Goal: Task Accomplishment & Management: Use online tool/utility

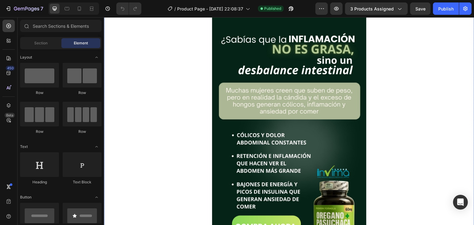
scroll to position [44, 0]
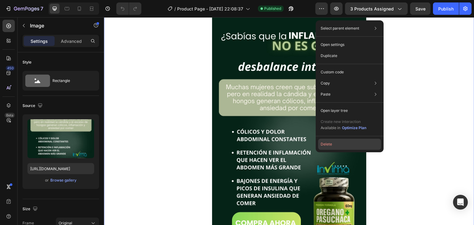
click at [329, 145] on button "Delete" at bounding box center [349, 144] width 63 height 11
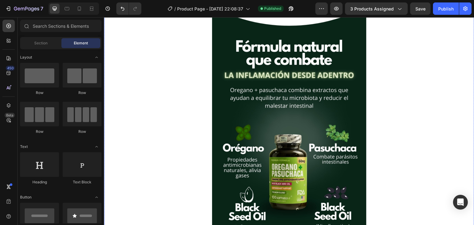
click at [289, 135] on img at bounding box center [289, 133] width 154 height 274
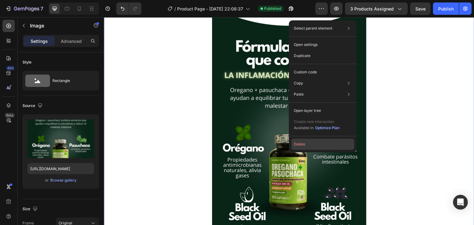
click at [302, 141] on button "Delete" at bounding box center [322, 144] width 63 height 11
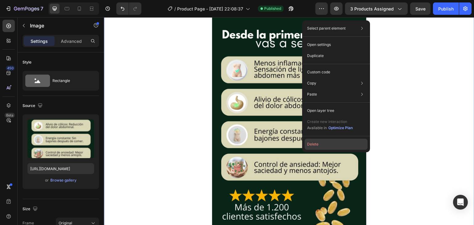
click at [314, 141] on button "Delete" at bounding box center [336, 144] width 63 height 11
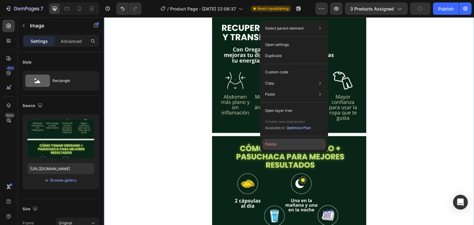
click at [280, 142] on button "Delete" at bounding box center [294, 144] width 63 height 11
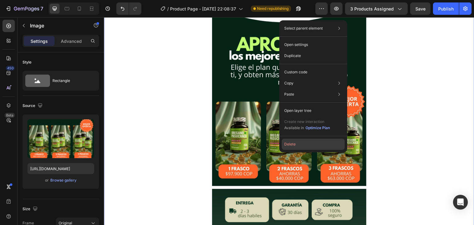
click at [293, 145] on button "Delete" at bounding box center [313, 144] width 63 height 11
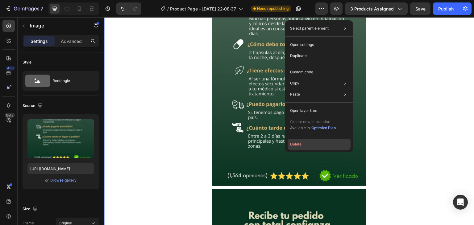
click at [302, 145] on button "Delete" at bounding box center [319, 144] width 63 height 11
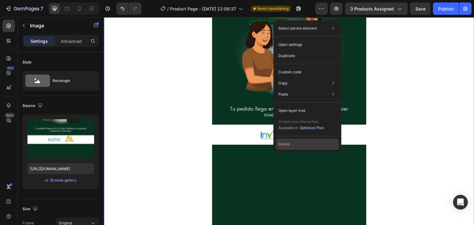
click at [289, 142] on button "Delete" at bounding box center [307, 144] width 63 height 11
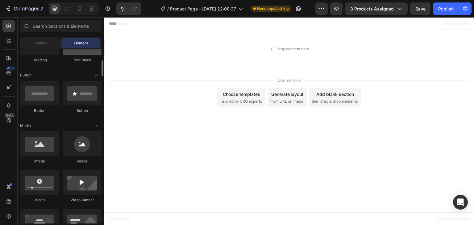
scroll to position [123, 0]
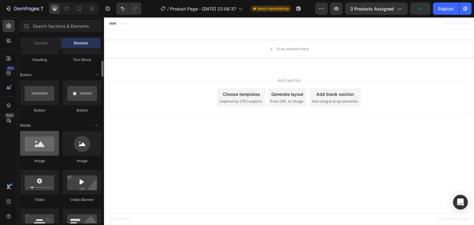
click at [35, 146] on div at bounding box center [39, 143] width 39 height 25
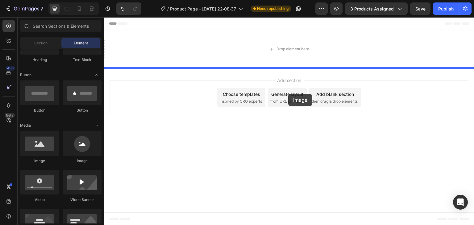
drag, startPoint x: 145, startPoint y: 163, endPoint x: 294, endPoint y: 94, distance: 163.8
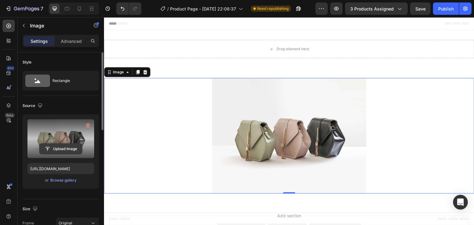
click at [59, 146] on input "file" at bounding box center [61, 149] width 43 height 10
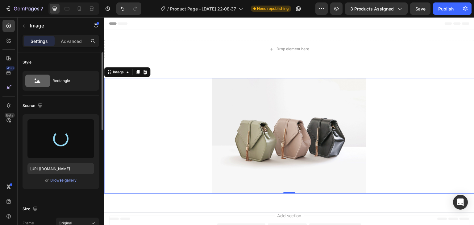
type input "[URL][DOMAIN_NAME]"
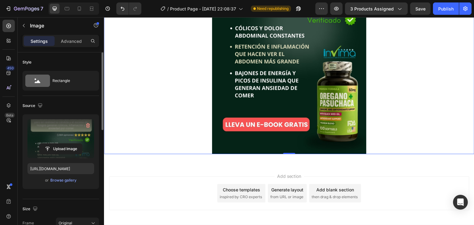
scroll to position [198, 0]
click at [274, 123] on img at bounding box center [289, 17] width 154 height 274
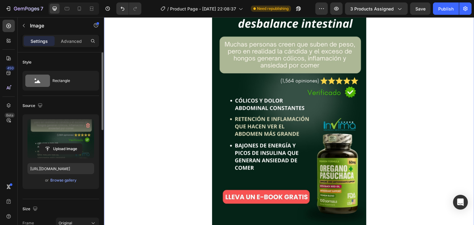
scroll to position [157, 0]
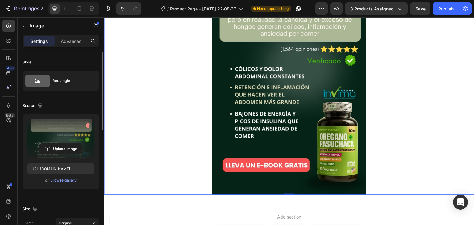
click at [299, 154] on img at bounding box center [289, 58] width 154 height 274
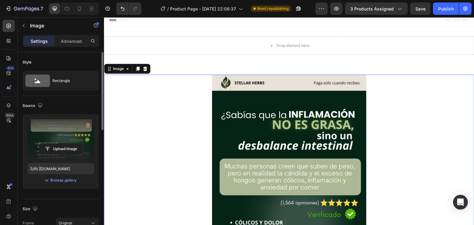
scroll to position [2, 0]
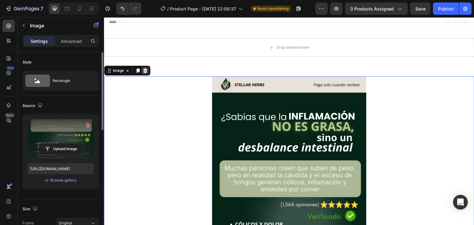
click at [148, 72] on div at bounding box center [144, 70] width 7 height 7
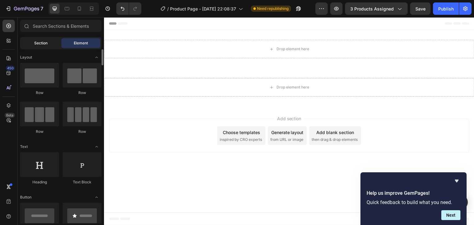
scroll to position [0, 0]
click at [41, 44] on span "Section" at bounding box center [40, 43] width 13 height 6
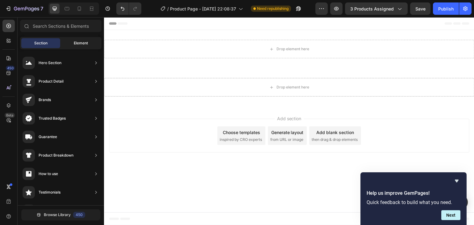
click at [77, 43] on span "Element" at bounding box center [81, 43] width 14 height 6
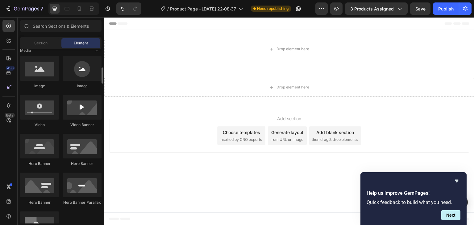
scroll to position [198, 0]
click at [38, 82] on div "Image" at bounding box center [39, 72] width 39 height 33
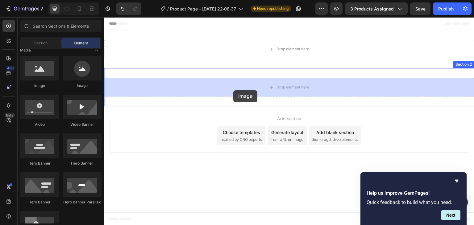
drag, startPoint x: 150, startPoint y: 88, endPoint x: 278, endPoint y: 102, distance: 129.5
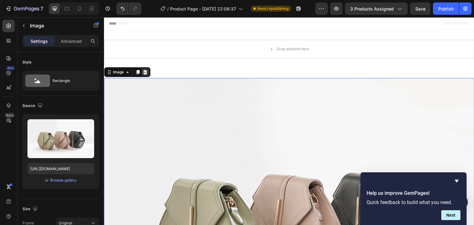
click at [145, 75] on div at bounding box center [144, 72] width 7 height 7
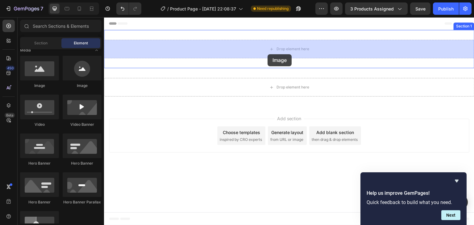
drag, startPoint x: 163, startPoint y: 88, endPoint x: 268, endPoint y: 54, distance: 110.4
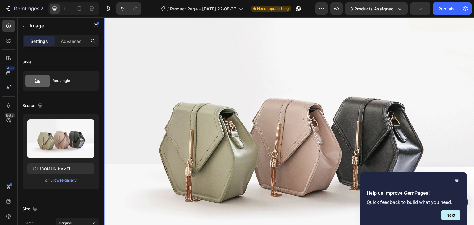
scroll to position [0, 0]
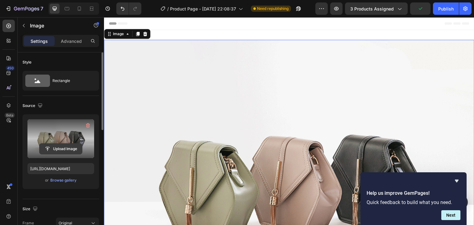
click at [63, 147] on input "file" at bounding box center [61, 149] width 43 height 10
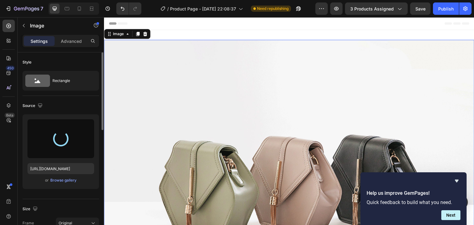
type input "[URL][DOMAIN_NAME]"
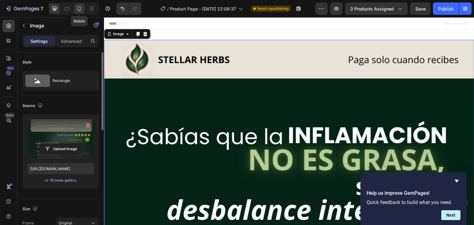
click at [82, 10] on icon at bounding box center [79, 9] width 6 height 6
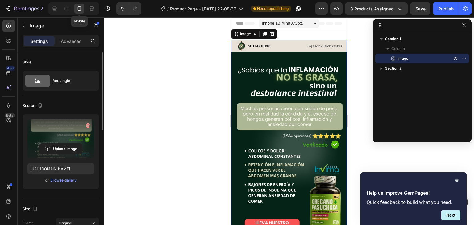
scroll to position [1, 0]
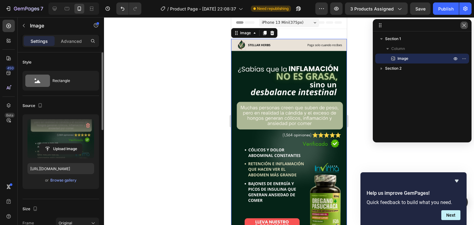
click at [463, 27] on icon "button" at bounding box center [464, 25] width 5 height 5
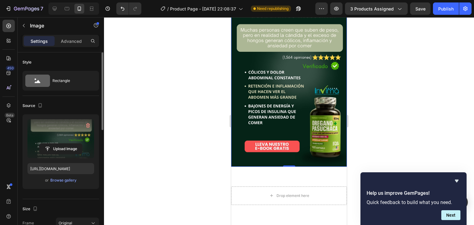
scroll to position [81, 0]
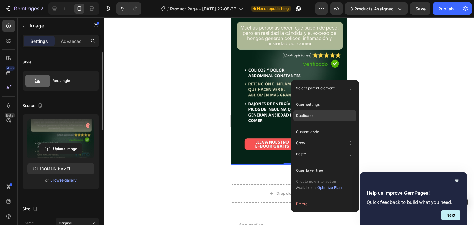
drag, startPoint x: 317, startPoint y: 120, endPoint x: 8, endPoint y: 94, distance: 309.7
click at [317, 120] on div "Duplicate" at bounding box center [324, 115] width 63 height 11
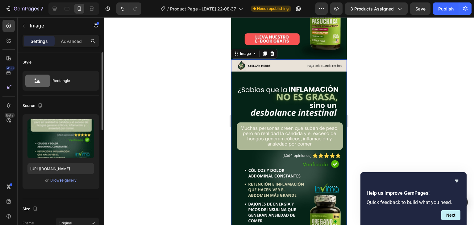
scroll to position [198, 0]
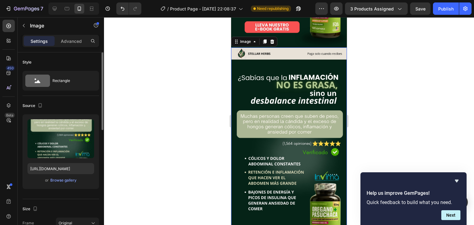
click at [250, 94] on img at bounding box center [289, 151] width 116 height 206
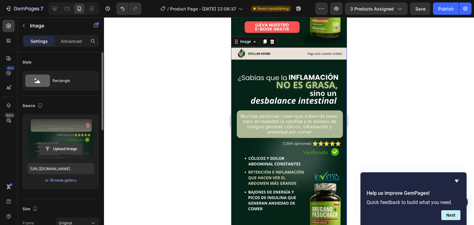
click at [62, 145] on input "file" at bounding box center [61, 149] width 43 height 10
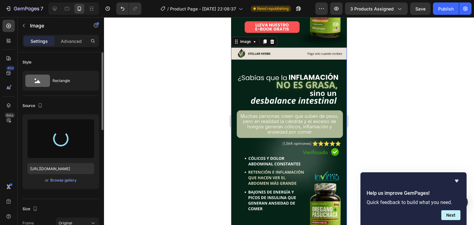
type input "[URL][DOMAIN_NAME]"
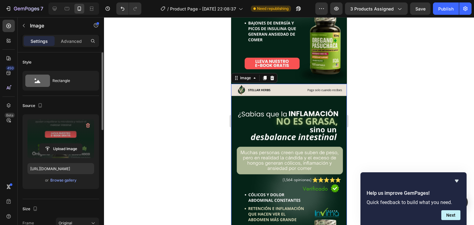
scroll to position [162, 0]
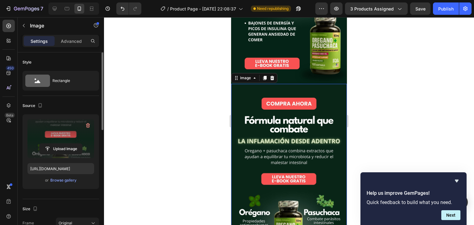
click at [285, 156] on img at bounding box center [289, 187] width 116 height 206
click at [59, 146] on input "file" at bounding box center [61, 149] width 43 height 10
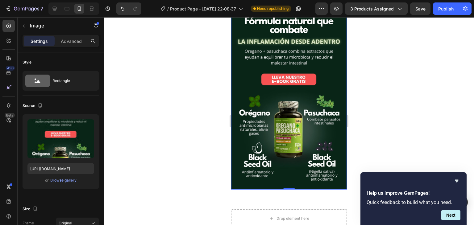
scroll to position [262, 0]
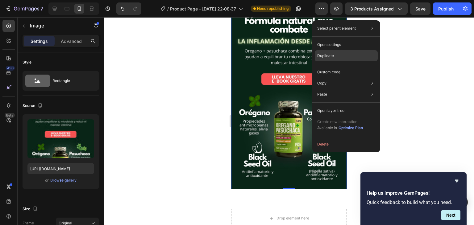
click at [338, 53] on div "Duplicate" at bounding box center [346, 55] width 63 height 11
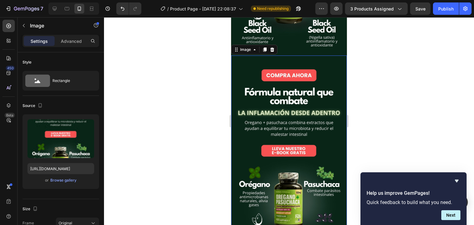
scroll to position [438, 0]
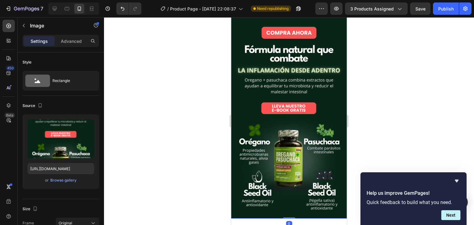
click at [293, 108] on img at bounding box center [289, 116] width 116 height 206
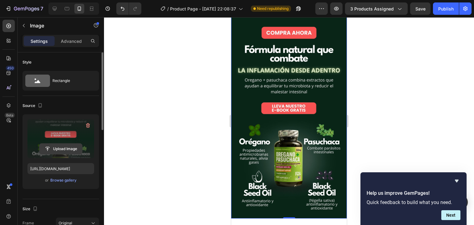
click at [59, 147] on input "file" at bounding box center [61, 149] width 43 height 10
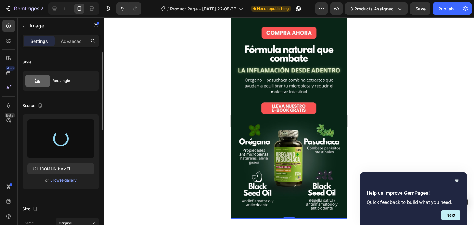
type input "[URL][DOMAIN_NAME]"
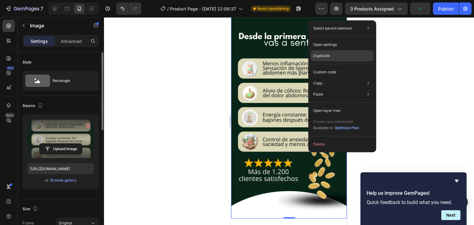
click at [339, 53] on div "Duplicate" at bounding box center [342, 55] width 63 height 11
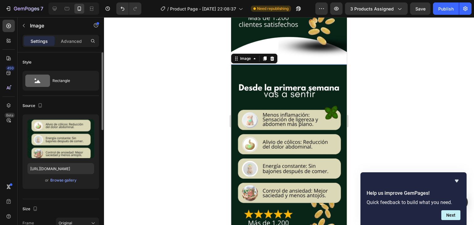
scroll to position [593, 0]
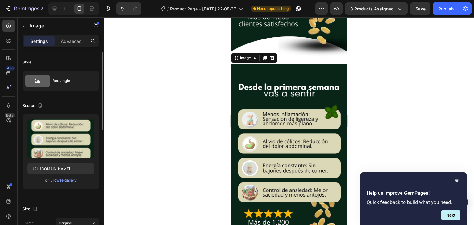
click at [250, 121] on img at bounding box center [289, 167] width 116 height 206
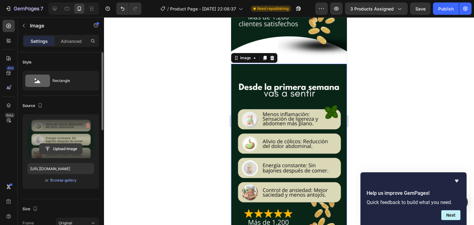
click at [60, 150] on input "file" at bounding box center [61, 149] width 43 height 10
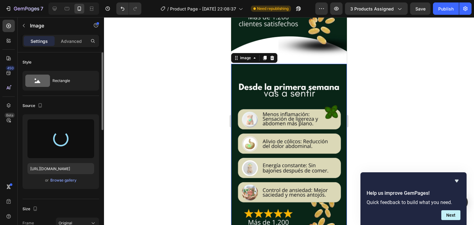
type input "[URL][DOMAIN_NAME]"
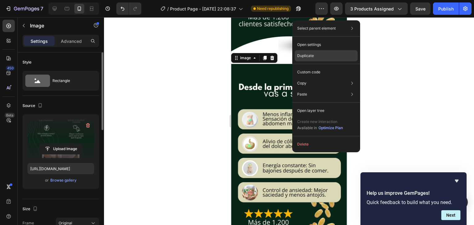
click at [314, 58] on div "Duplicate" at bounding box center [326, 55] width 63 height 11
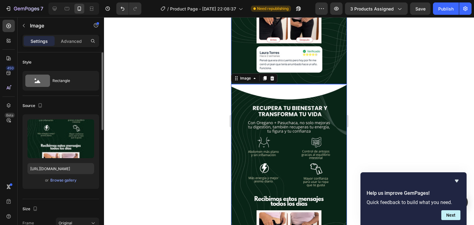
scroll to position [791, 0]
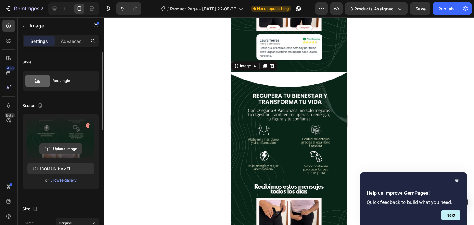
click at [55, 150] on input "file" at bounding box center [61, 149] width 43 height 10
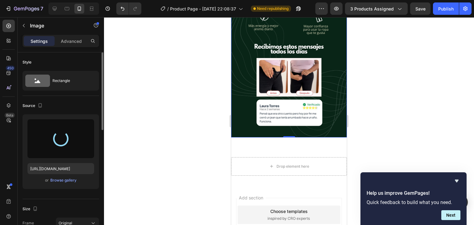
type input "[URL][DOMAIN_NAME]"
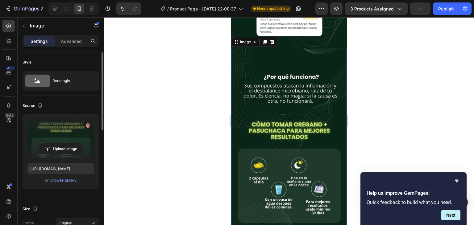
scroll to position [843, 0]
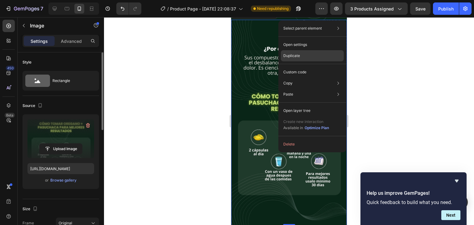
click at [294, 60] on div "Duplicate" at bounding box center [312, 55] width 63 height 11
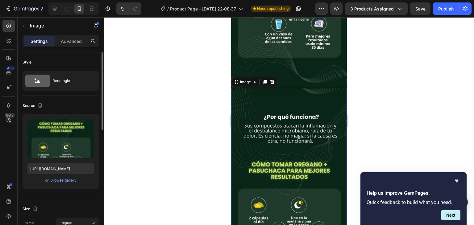
scroll to position [988, 0]
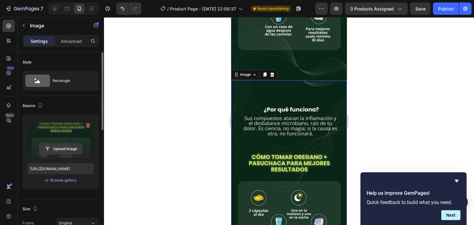
click at [60, 150] on input "file" at bounding box center [61, 149] width 43 height 10
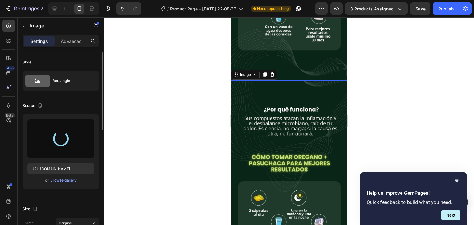
type input "[URL][DOMAIN_NAME]"
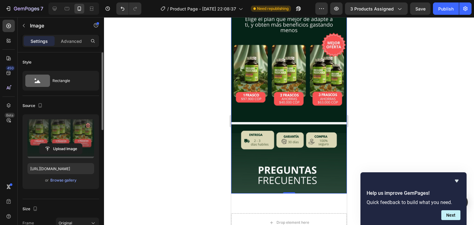
scroll to position [1103, 0]
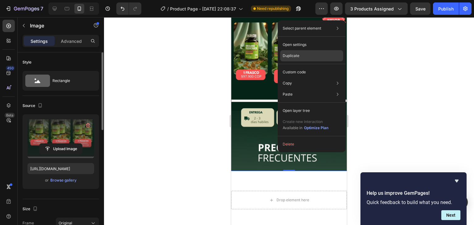
click at [285, 55] on p "Duplicate" at bounding box center [291, 56] width 17 height 6
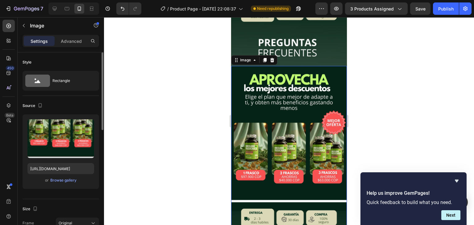
scroll to position [1219, 0]
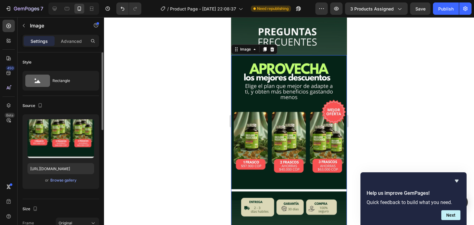
click at [281, 113] on img at bounding box center [289, 158] width 116 height 206
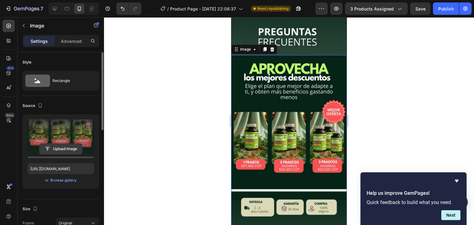
click at [54, 152] on input "file" at bounding box center [61, 149] width 43 height 10
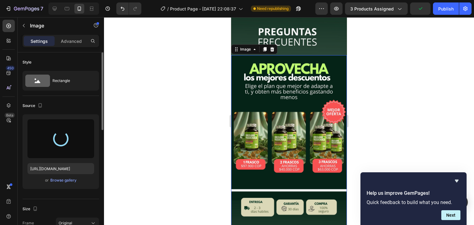
type input "[URL][DOMAIN_NAME]"
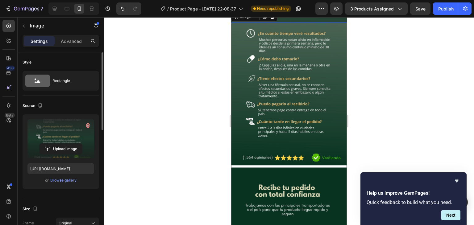
scroll to position [1252, 0]
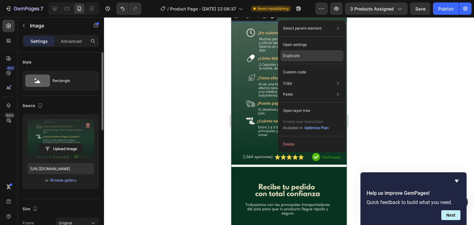
click at [294, 56] on p "Duplicate" at bounding box center [291, 56] width 17 height 6
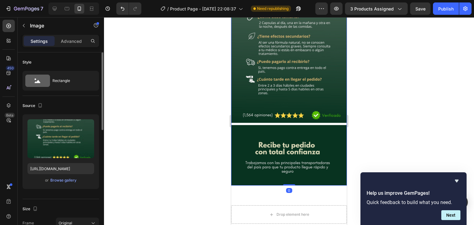
scroll to position [1500, 0]
click at [277, 97] on img at bounding box center [289, 83] width 116 height 206
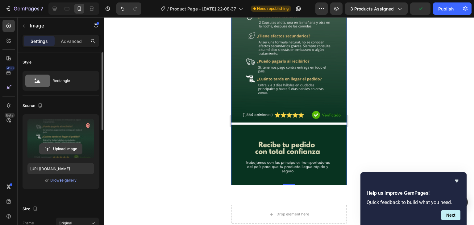
click at [64, 149] on input "file" at bounding box center [61, 149] width 43 height 10
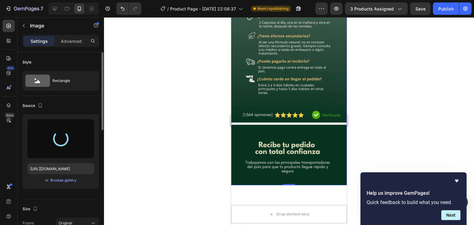
type input "[URL][DOMAIN_NAME]"
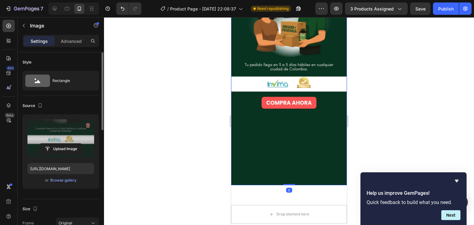
drag, startPoint x: 286, startPoint y: 119, endPoint x: 291, endPoint y: 83, distance: 35.8
click at [291, 83] on div "Image 0" at bounding box center [289, 83] width 116 height 206
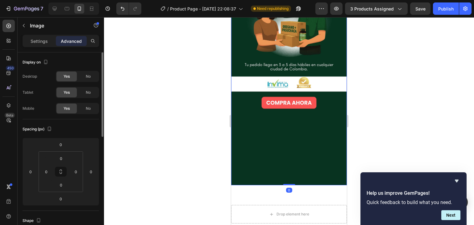
drag, startPoint x: 286, startPoint y: 117, endPoint x: 287, endPoint y: 85, distance: 31.8
click at [287, 85] on div "Image 0" at bounding box center [289, 83] width 116 height 206
click at [287, 85] on img at bounding box center [289, 83] width 116 height 206
click at [281, 97] on img at bounding box center [289, 83] width 116 height 206
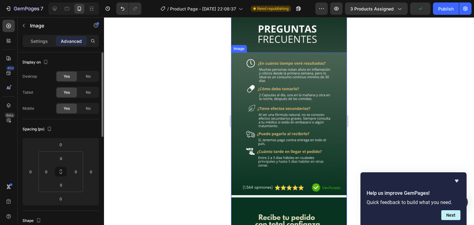
scroll to position [1222, 0]
click at [299, 151] on img at bounding box center [289, 155] width 116 height 206
click at [302, 140] on img at bounding box center [289, 155] width 116 height 206
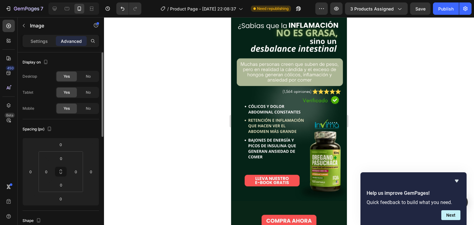
scroll to position [0, 0]
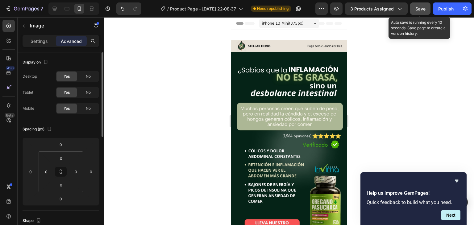
click at [419, 8] on span "Save" at bounding box center [420, 8] width 10 height 5
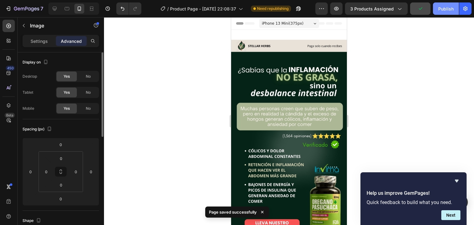
click at [445, 10] on div "Publish" at bounding box center [445, 9] width 15 height 6
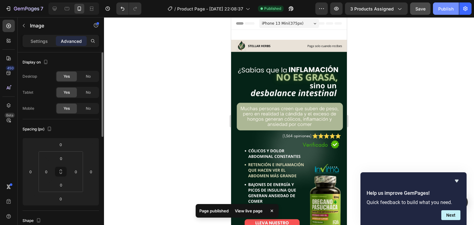
click at [440, 5] on button "Publish" at bounding box center [446, 8] width 26 height 12
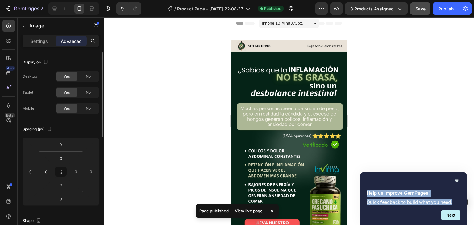
drag, startPoint x: 367, startPoint y: 193, endPoint x: 453, endPoint y: 205, distance: 86.4
click at [453, 205] on div "Help us improve GemPages! Quick feedback to build what you need." at bounding box center [413, 198] width 101 height 18
click at [417, 95] on div at bounding box center [289, 121] width 370 height 208
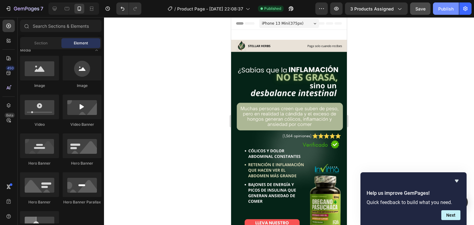
click at [443, 6] on div "Publish" at bounding box center [445, 9] width 15 height 6
click at [458, 183] on icon "Hide survey" at bounding box center [456, 180] width 7 height 7
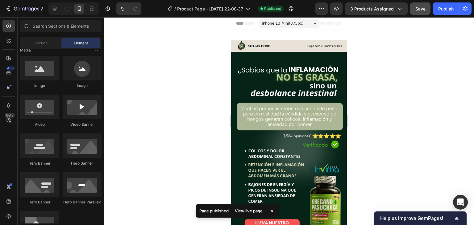
click at [273, 213] on icon at bounding box center [272, 211] width 6 height 6
click at [78, 8] on icon at bounding box center [79, 9] width 6 height 6
click at [158, 79] on div at bounding box center [289, 121] width 370 height 208
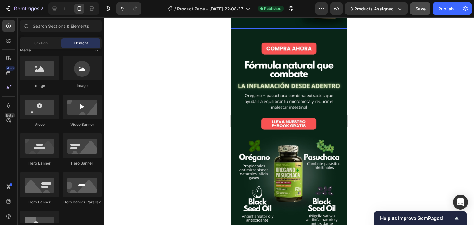
scroll to position [223, 0]
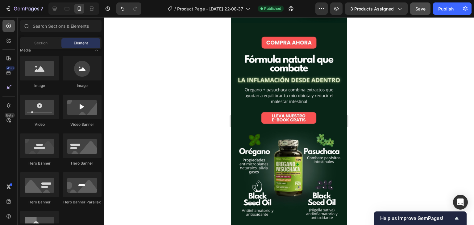
click at [10, 23] on icon at bounding box center [9, 26] width 6 height 6
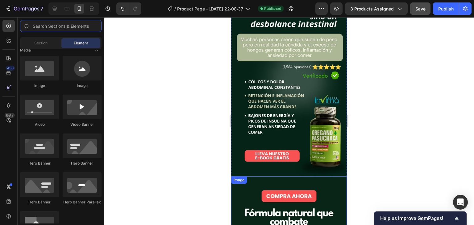
scroll to position [0, 0]
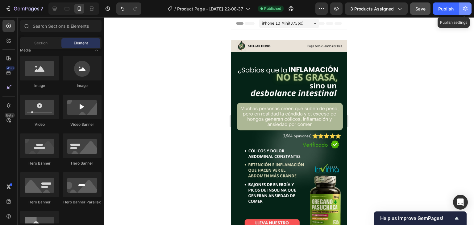
click at [461, 13] on button "button" at bounding box center [465, 8] width 12 height 12
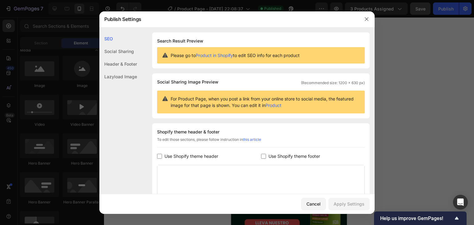
click at [224, 54] on link "Product in Shopify" at bounding box center [214, 55] width 37 height 5
click at [127, 49] on div "Social Sharing" at bounding box center [118, 51] width 38 height 13
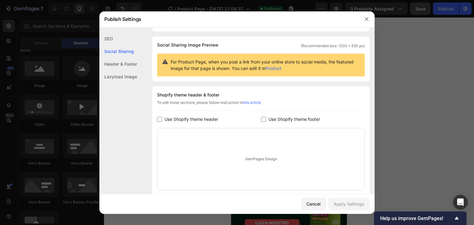
scroll to position [40, 0]
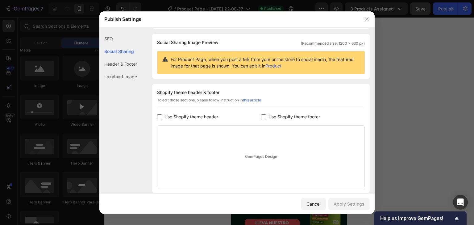
click at [223, 69] on div "For Product Page, when you post a link from your online store to social media, …" at bounding box center [261, 62] width 208 height 23
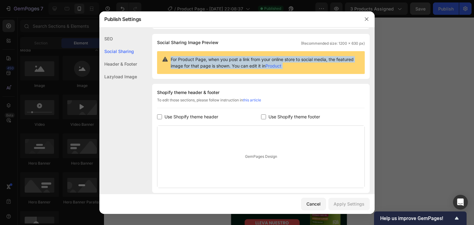
click at [223, 69] on div "For Product Page, when you post a link from your online store to social media, …" at bounding box center [261, 62] width 208 height 23
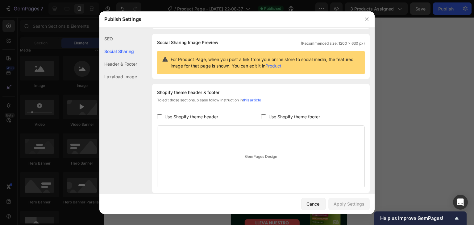
click at [329, 81] on div "SEO Search Result Preview Please go to Product in Shopify to edit SEO info for …" at bounding box center [236, 113] width 275 height 241
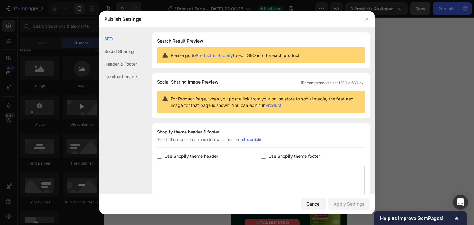
click at [273, 57] on span "Please go to Product in Shopify to edit SEO info for each product" at bounding box center [235, 55] width 129 height 6
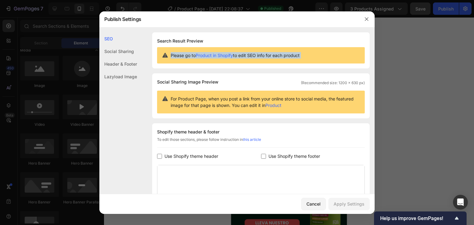
click at [273, 57] on span "Please go to Product in Shopify to edit SEO info for each product" at bounding box center [235, 55] width 129 height 6
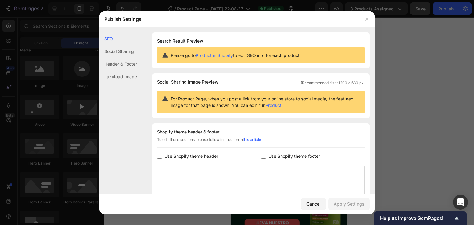
click at [314, 107] on span "For Product Page, when you post a link from your online store to social media, …" at bounding box center [265, 102] width 189 height 13
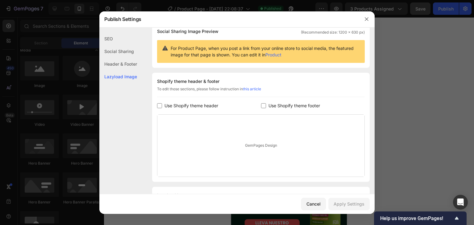
scroll to position [84, 0]
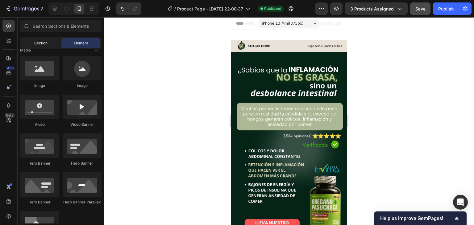
click at [49, 40] on div "Section" at bounding box center [40, 43] width 39 height 10
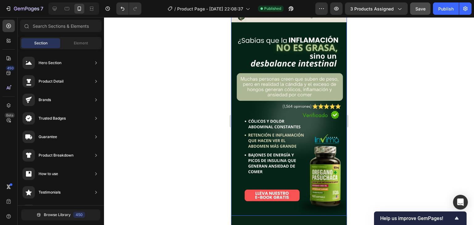
scroll to position [0, 0]
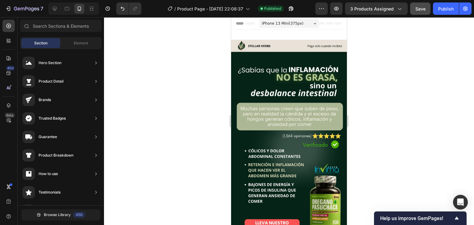
click at [246, 26] on span "Header" at bounding box center [250, 23] width 14 height 6
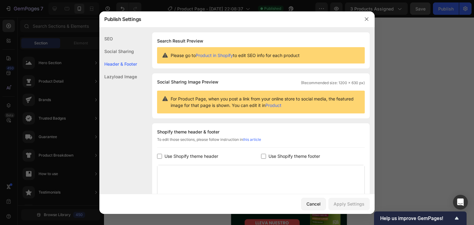
scroll to position [84, 0]
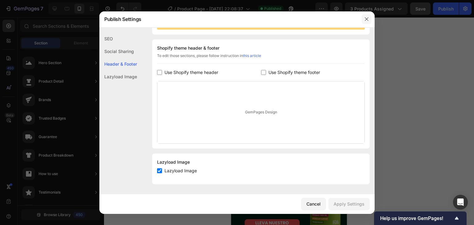
click at [368, 15] on button "button" at bounding box center [367, 19] width 10 height 10
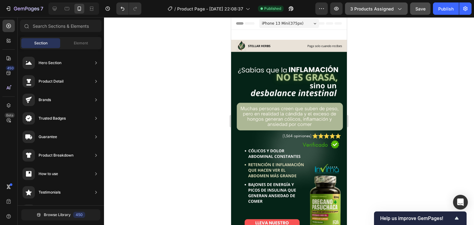
click at [396, 10] on div "3 products assigned" at bounding box center [376, 9] width 52 height 6
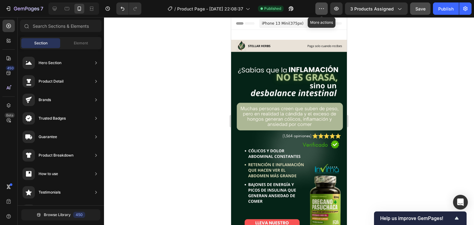
click at [325, 10] on icon "button" at bounding box center [321, 9] width 6 height 6
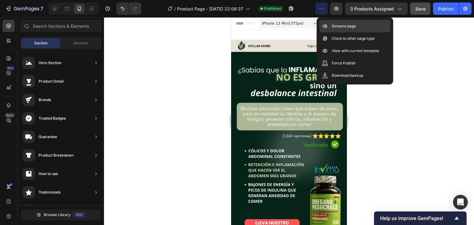
click at [341, 25] on p "Rename page" at bounding box center [344, 26] width 24 height 6
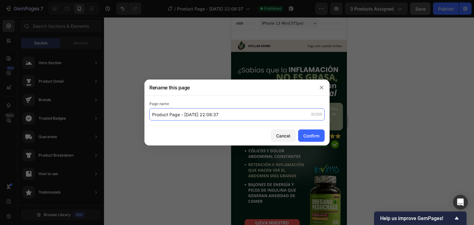
click at [234, 117] on input "Product Page - [DATE] 22:08:37" at bounding box center [236, 114] width 175 height 12
type input "OREGANO + PASUCHACA"
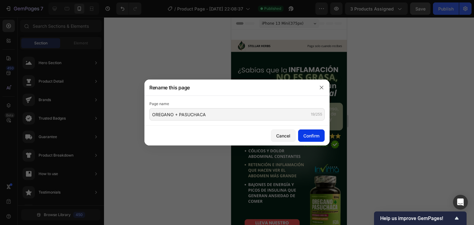
click at [319, 137] on div "Confirm" at bounding box center [311, 136] width 16 height 6
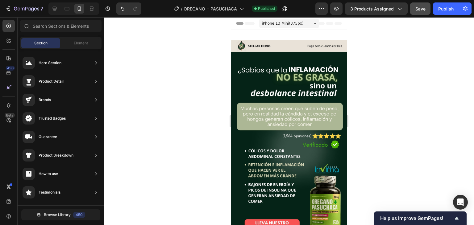
click at [377, 75] on div at bounding box center [289, 121] width 370 height 208
click at [322, 6] on icon "button" at bounding box center [321, 9] width 6 height 6
click at [441, 4] on button "Publish" at bounding box center [446, 8] width 26 height 12
